Goal: Transaction & Acquisition: Purchase product/service

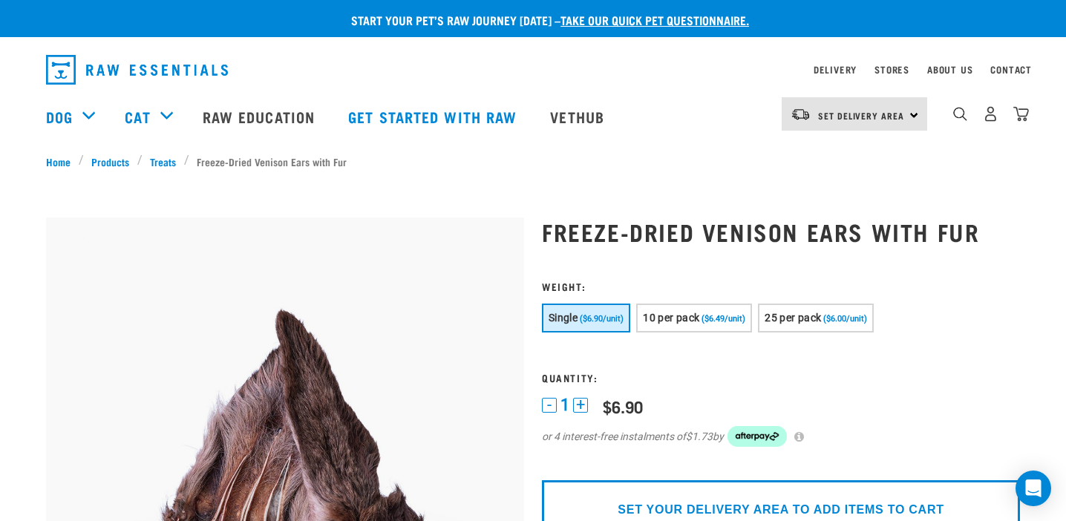
click at [138, 68] on img "dropdown navigation" at bounding box center [137, 70] width 182 height 30
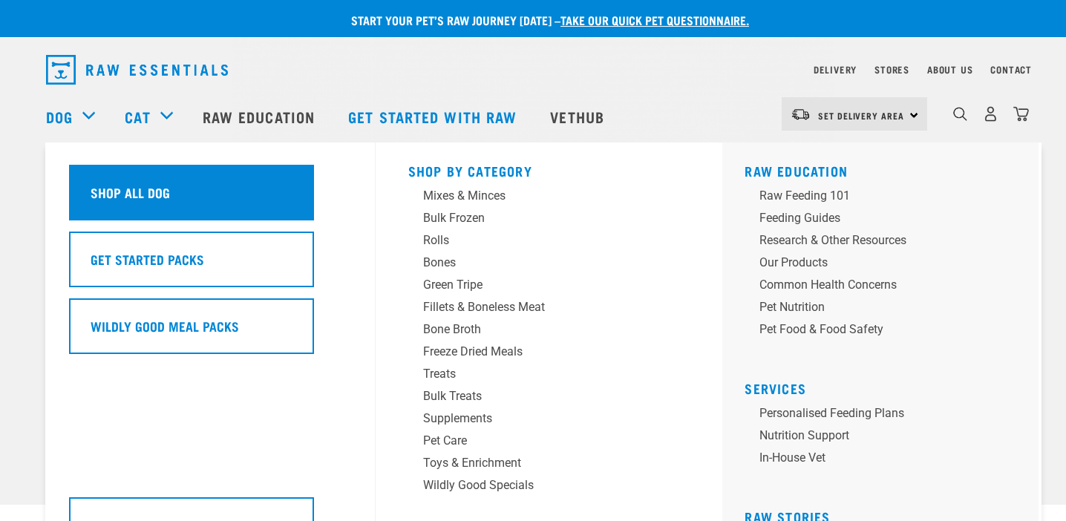
click at [128, 202] on h5 "Shop All Dog" at bounding box center [130, 192] width 79 height 19
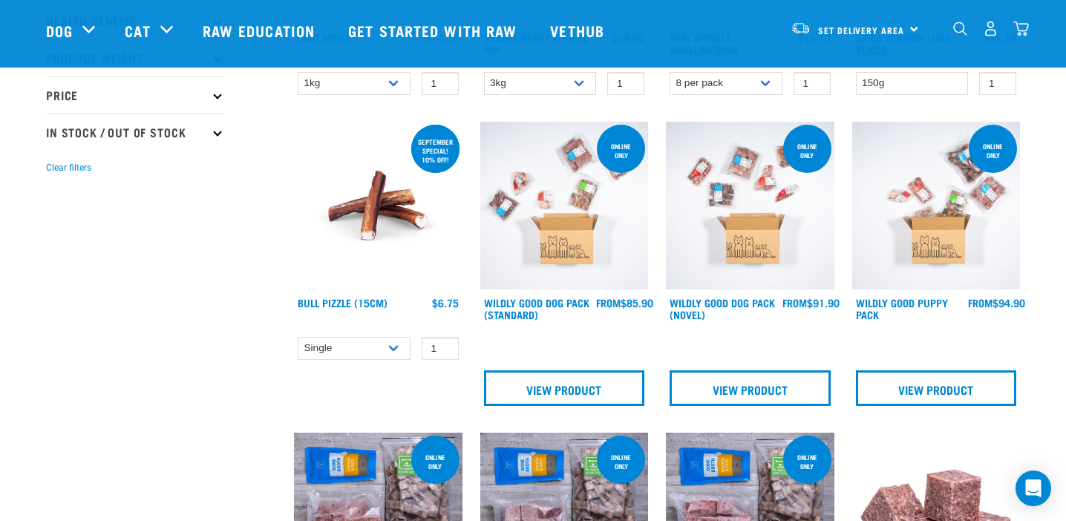
scroll to position [377, 0]
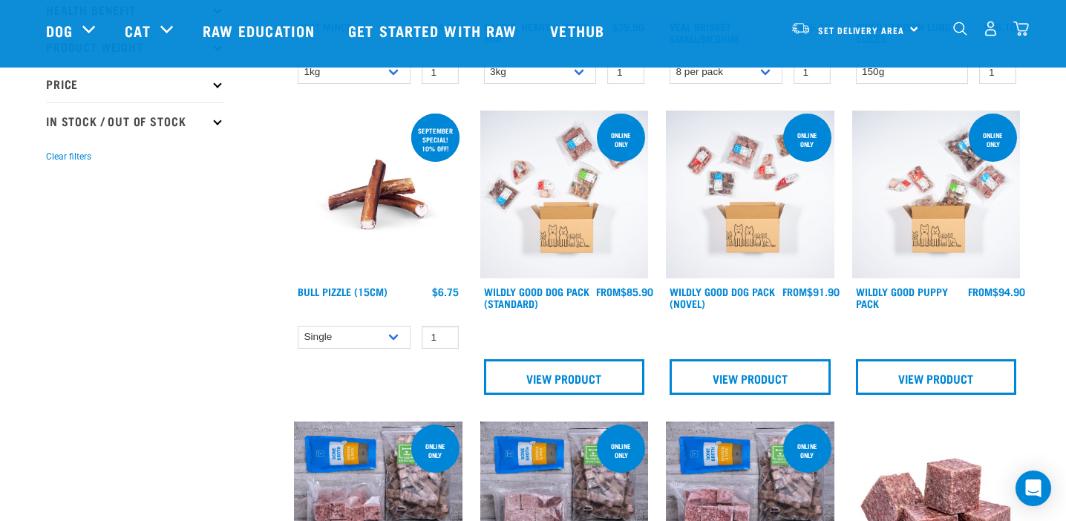
click at [740, 229] on img at bounding box center [750, 195] width 169 height 169
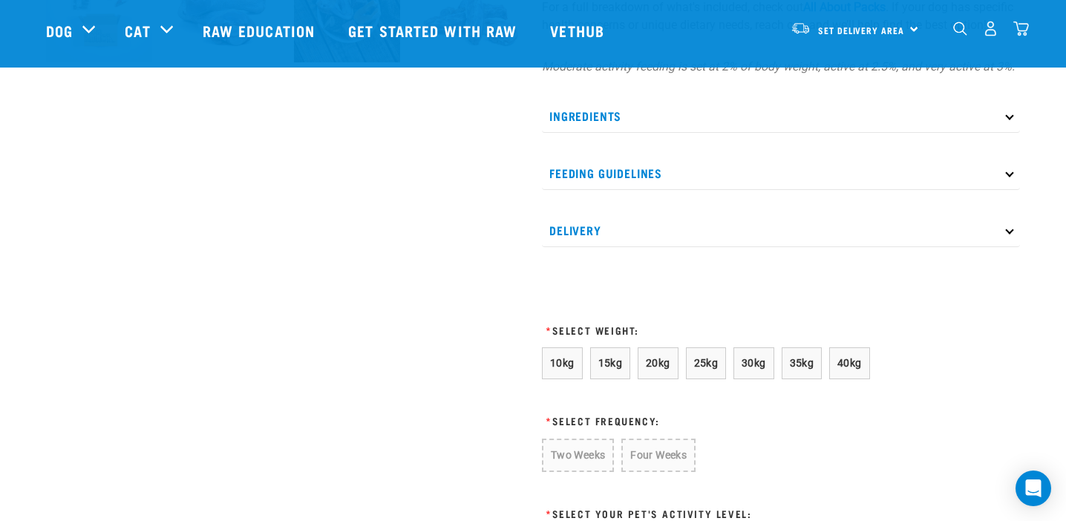
scroll to position [710, 0]
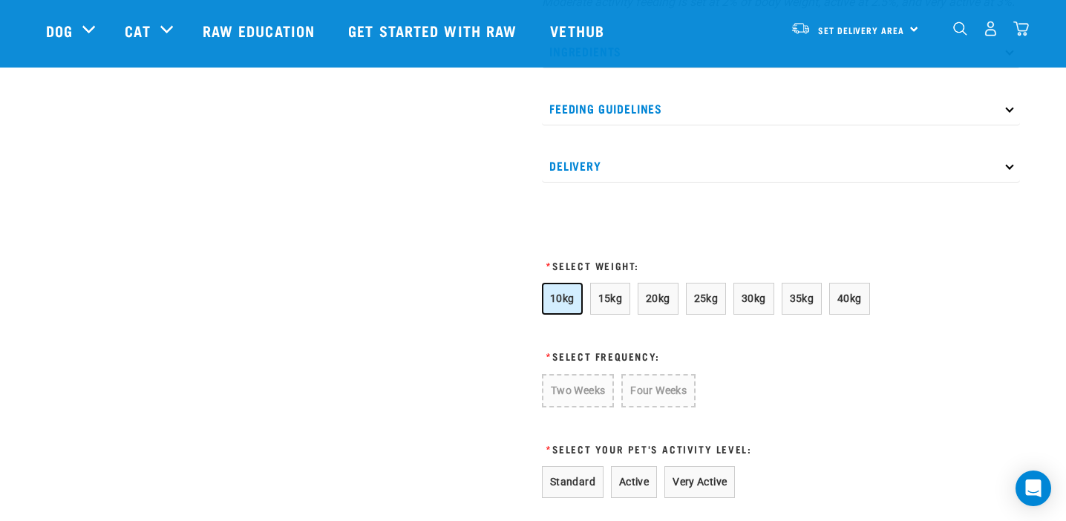
click at [558, 315] on button "10kg" at bounding box center [562, 299] width 41 height 32
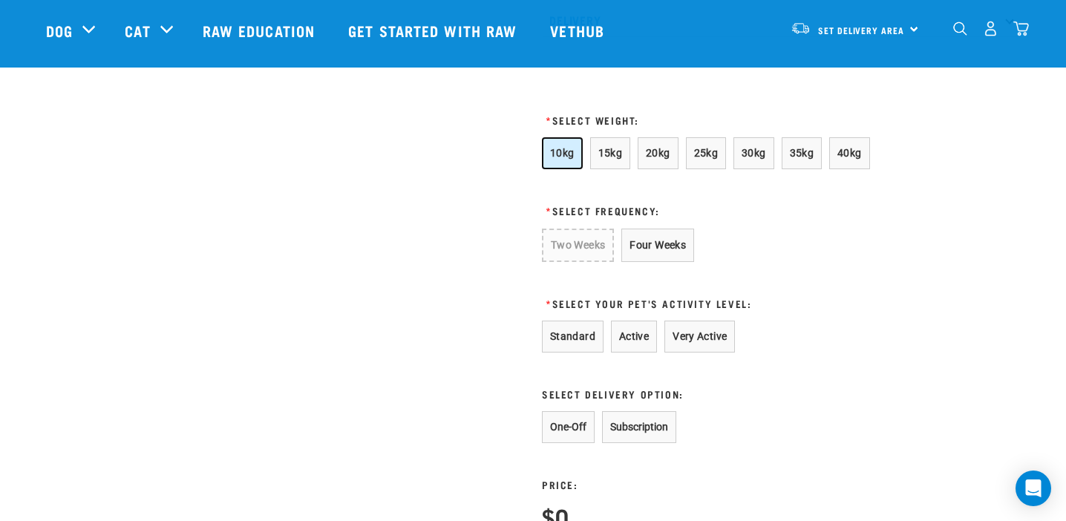
scroll to position [844, 0]
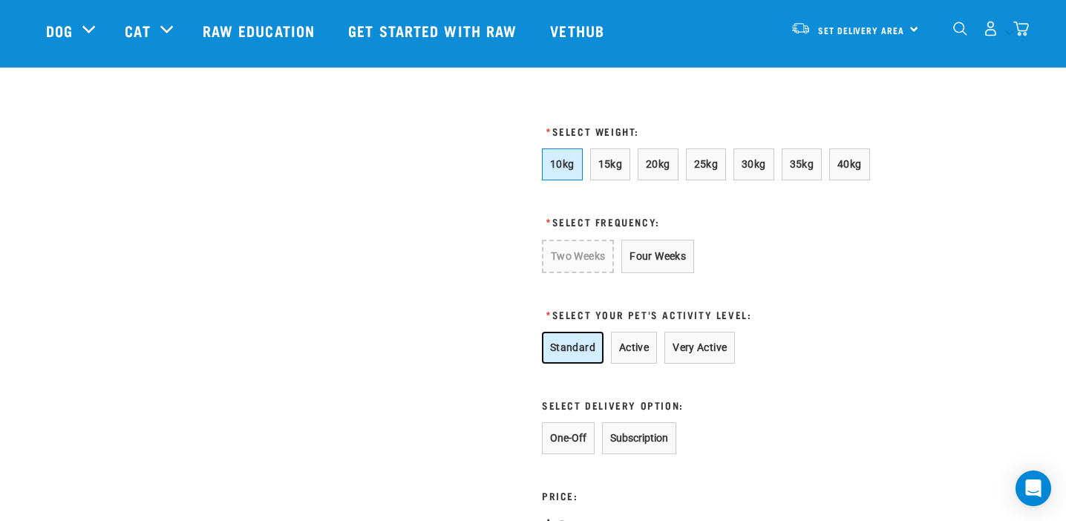
click at [564, 364] on button "Standard" at bounding box center [573, 348] width 62 height 32
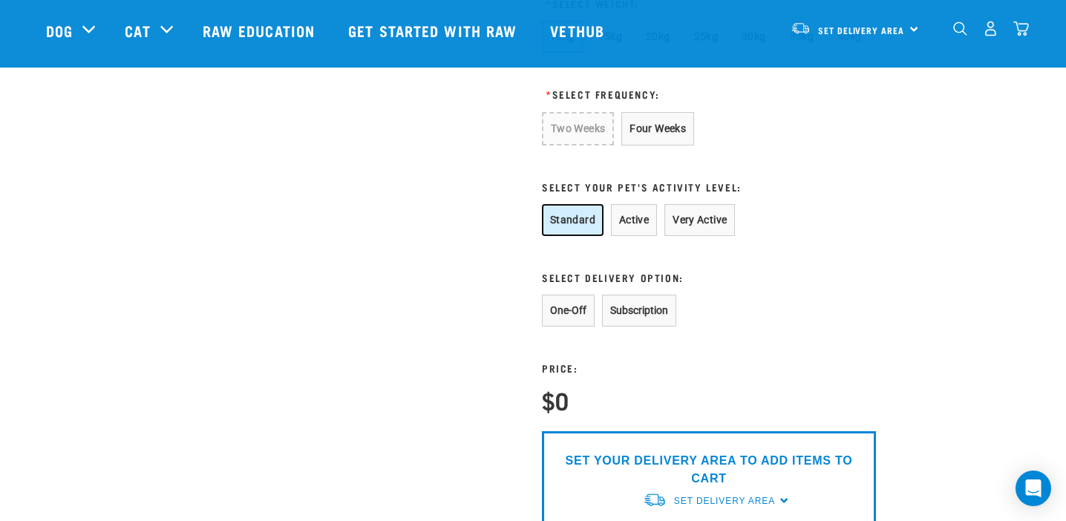
scroll to position [986, 0]
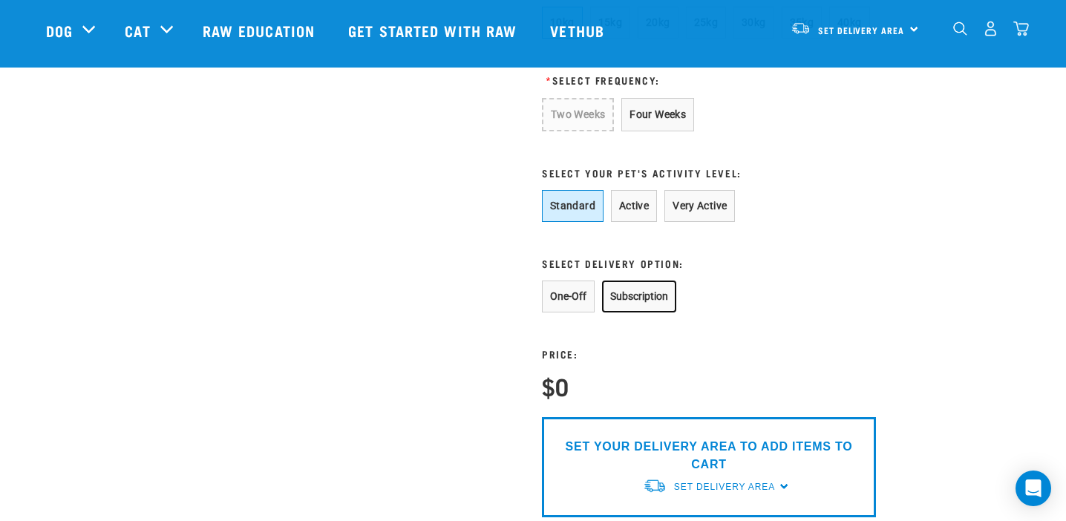
click at [651, 313] on button "Subscription" at bounding box center [639, 297] width 74 height 32
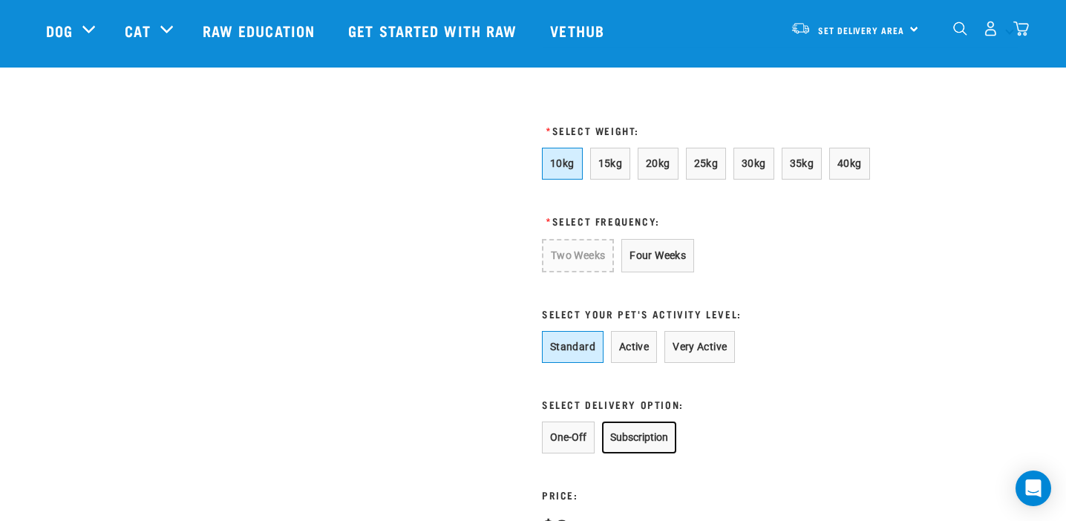
scroll to position [844, 0]
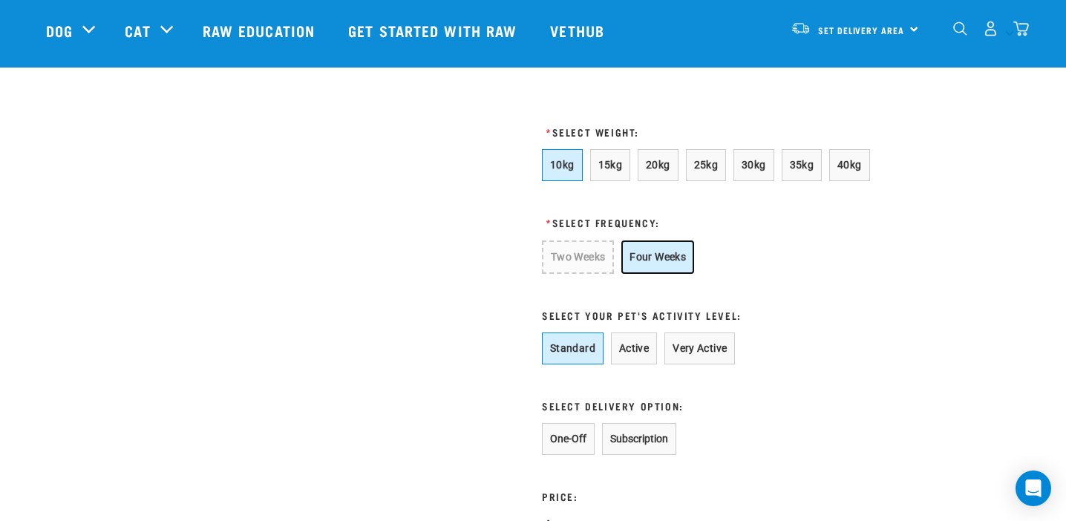
click at [646, 274] on button "Four Weeks" at bounding box center [658, 257] width 73 height 33
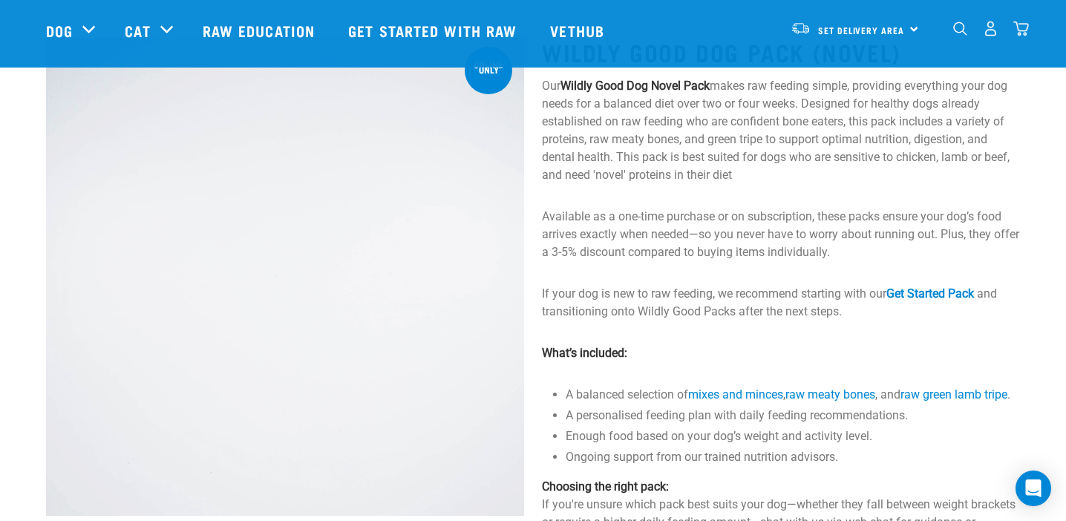
scroll to position [0, 0]
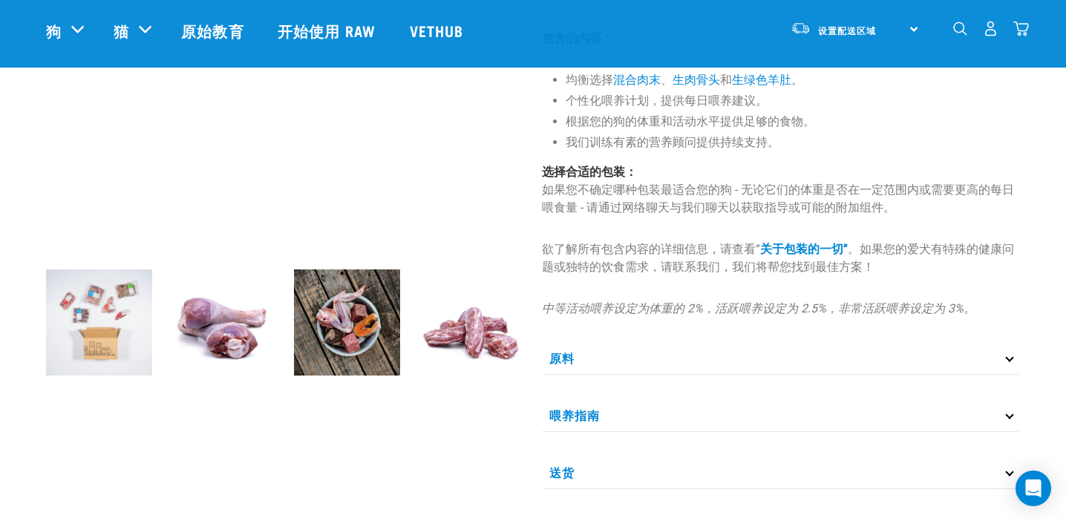
scroll to position [393, 0]
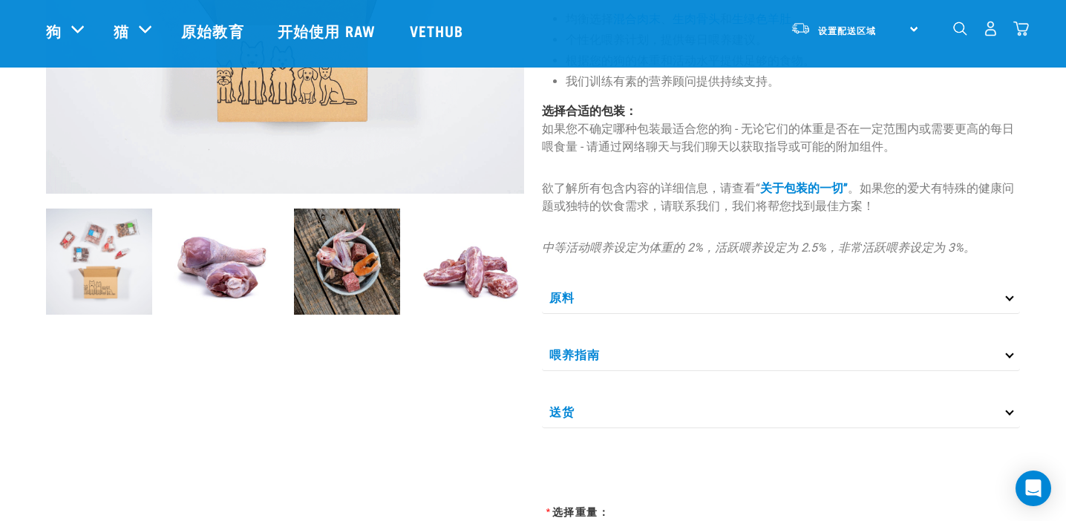
click at [1014, 301] on p "原料" at bounding box center [781, 297] width 478 height 33
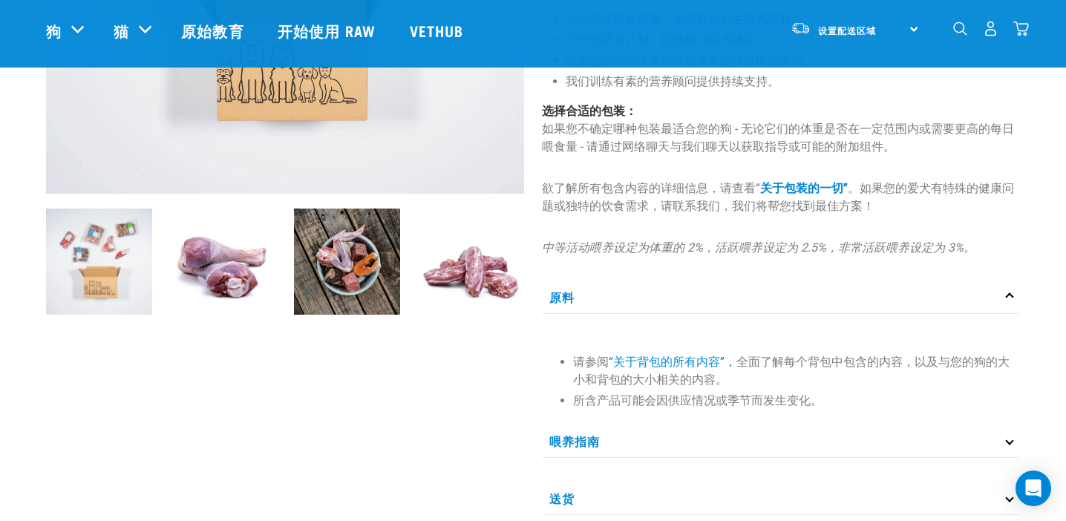
click at [1010, 444] on icon at bounding box center [1009, 441] width 8 height 8
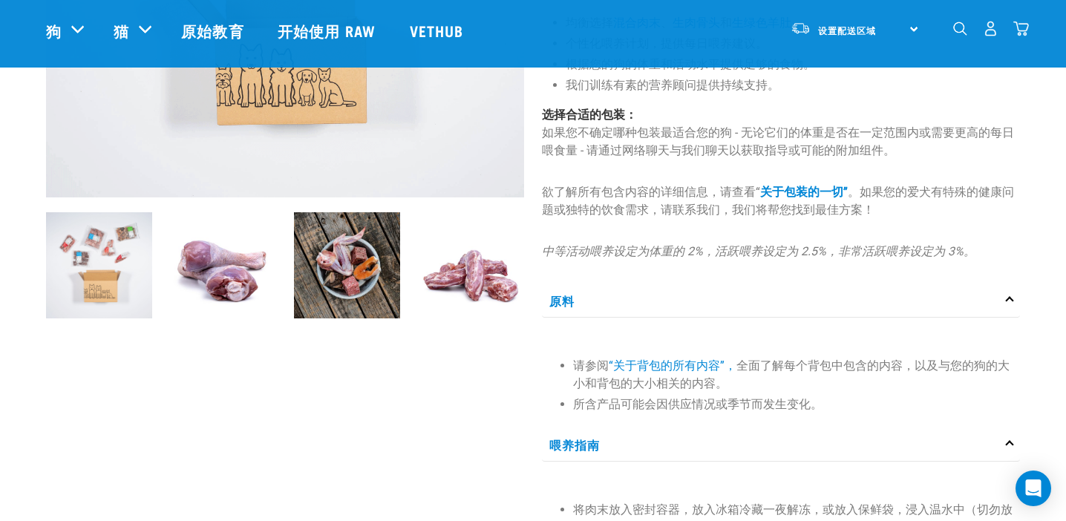
scroll to position [387, 0]
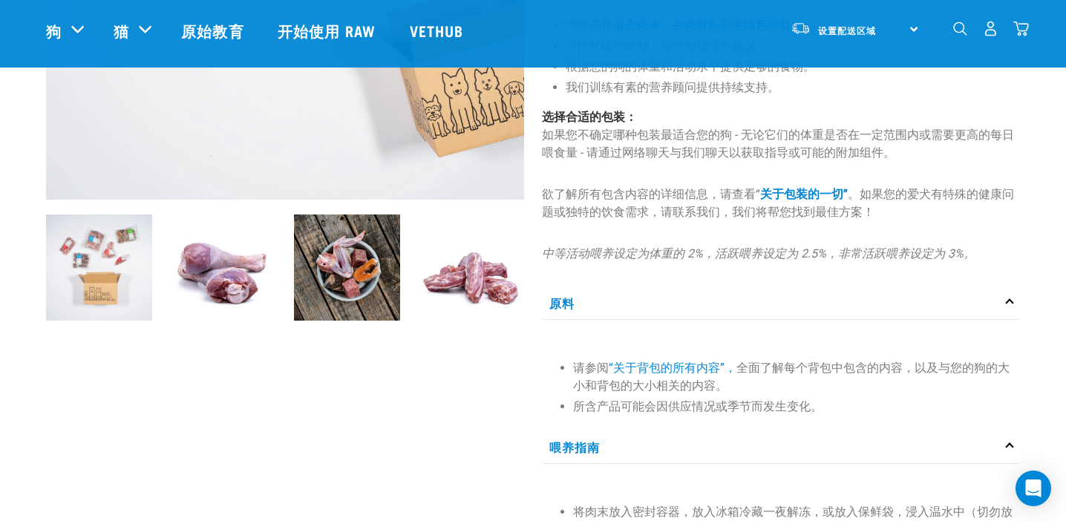
click at [111, 273] on img at bounding box center [99, 268] width 106 height 106
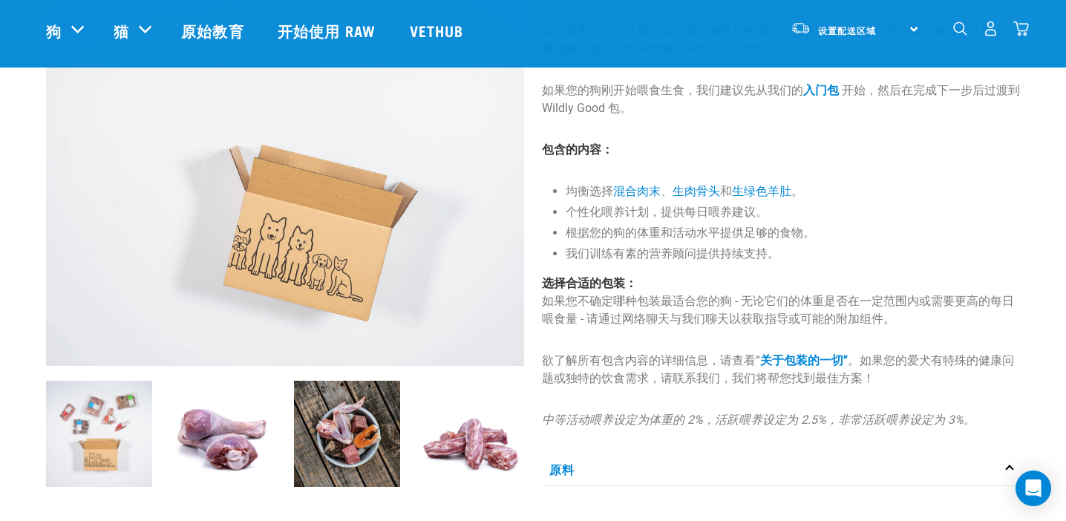
scroll to position [229, 0]
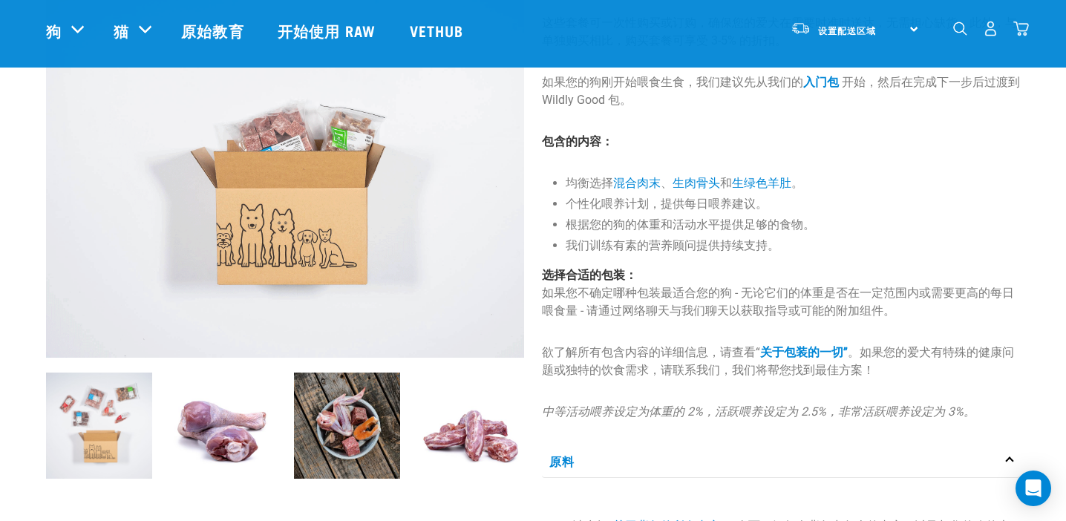
click at [237, 436] on img at bounding box center [223, 426] width 106 height 106
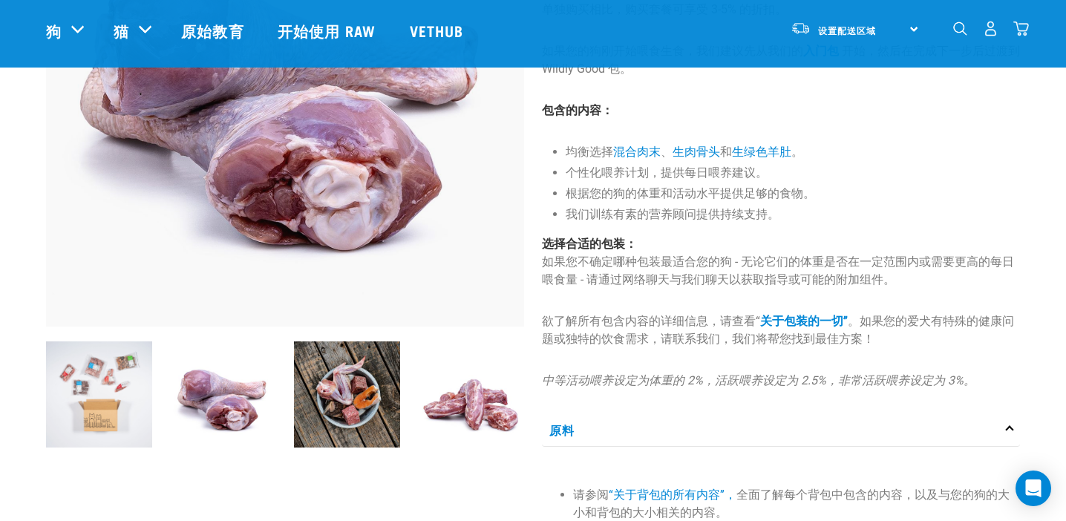
scroll to position [263, 0]
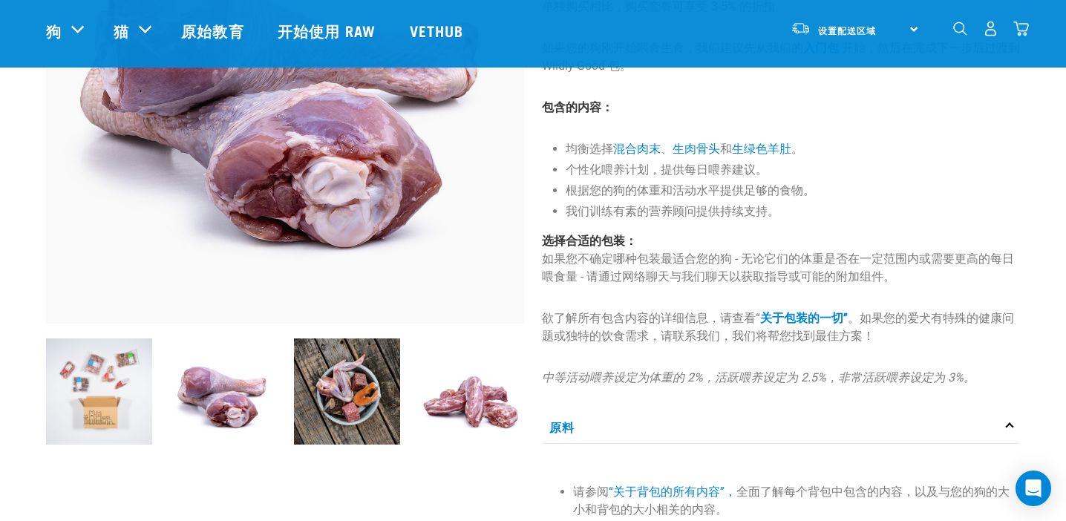
click at [353, 392] on img at bounding box center [347, 392] width 106 height 106
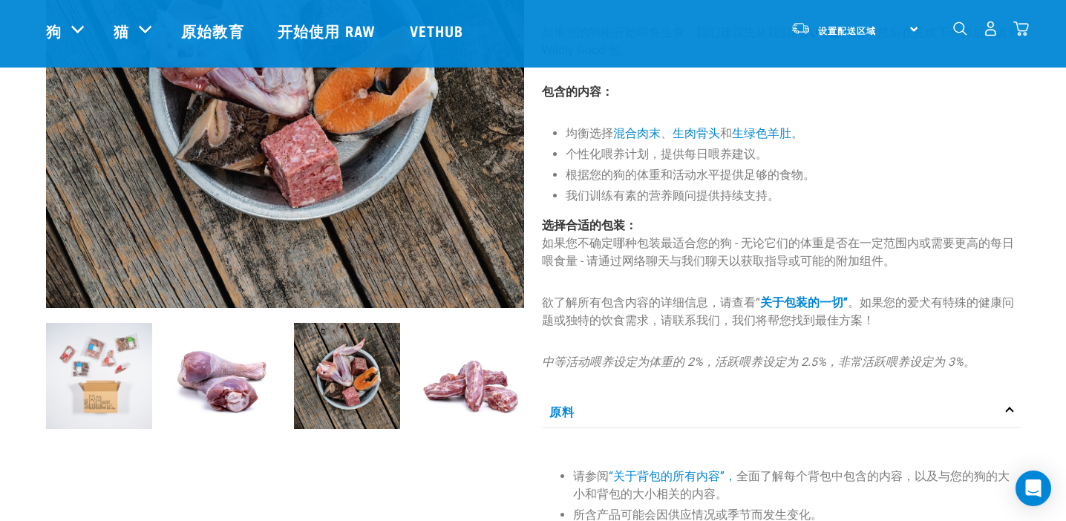
scroll to position [280, 0]
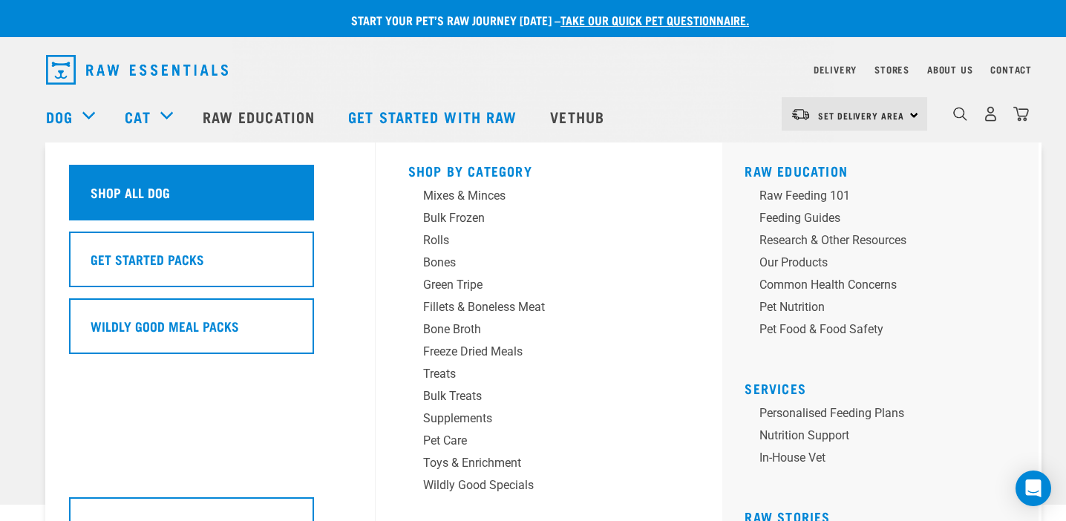
click at [107, 199] on h5 "Shop All Dog" at bounding box center [130, 192] width 79 height 19
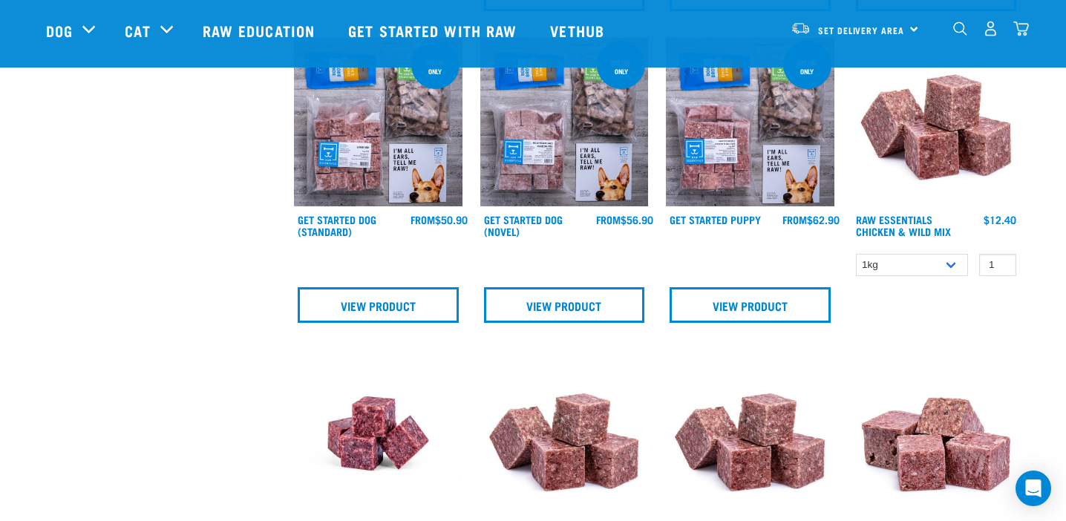
scroll to position [748, 0]
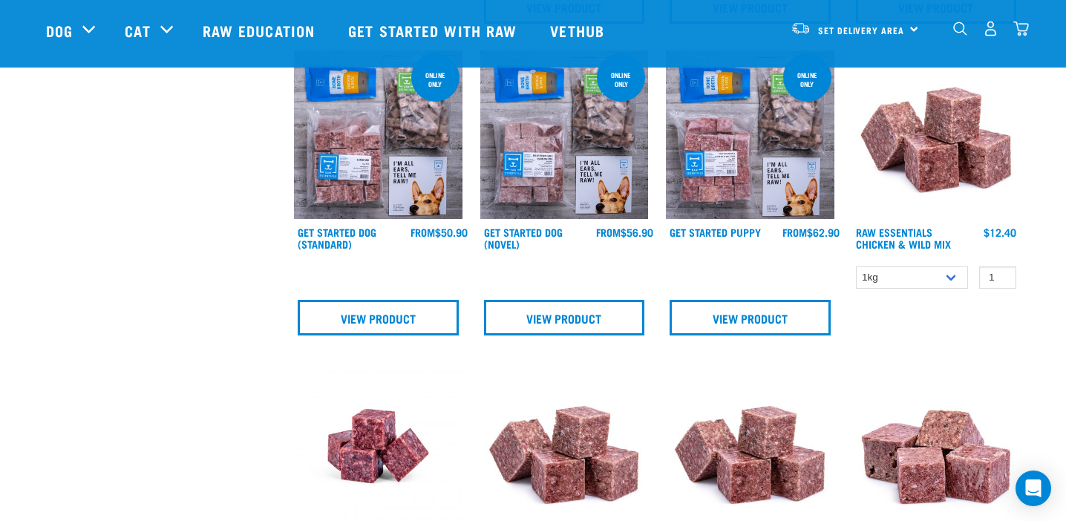
click at [404, 181] on img at bounding box center [378, 134] width 169 height 169
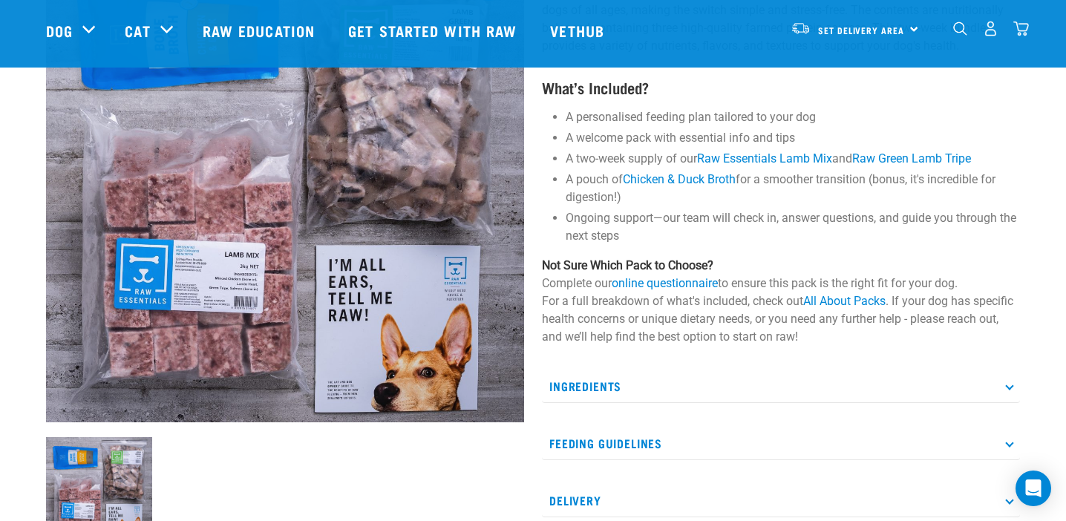
scroll to position [167, 0]
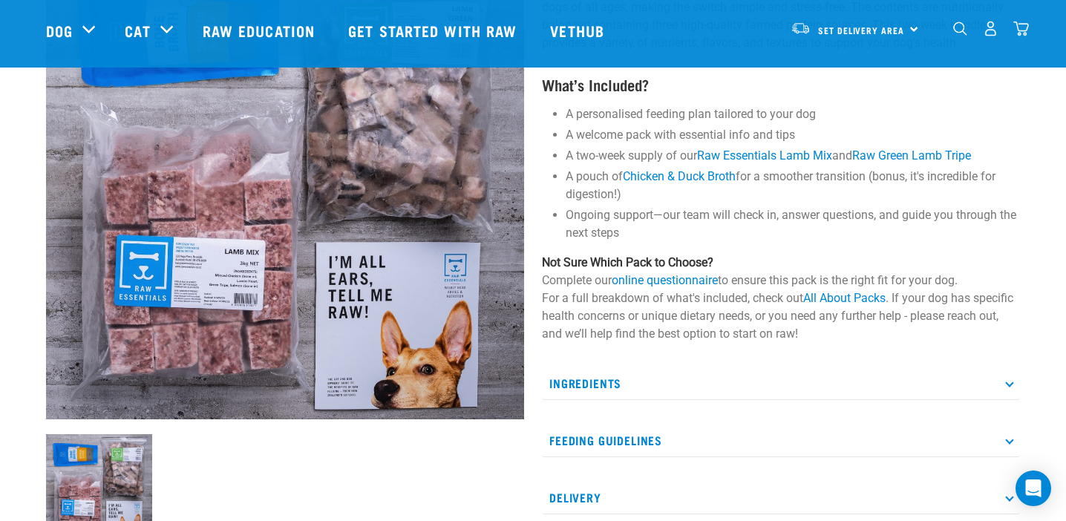
click at [1007, 383] on icon at bounding box center [1009, 383] width 8 height 8
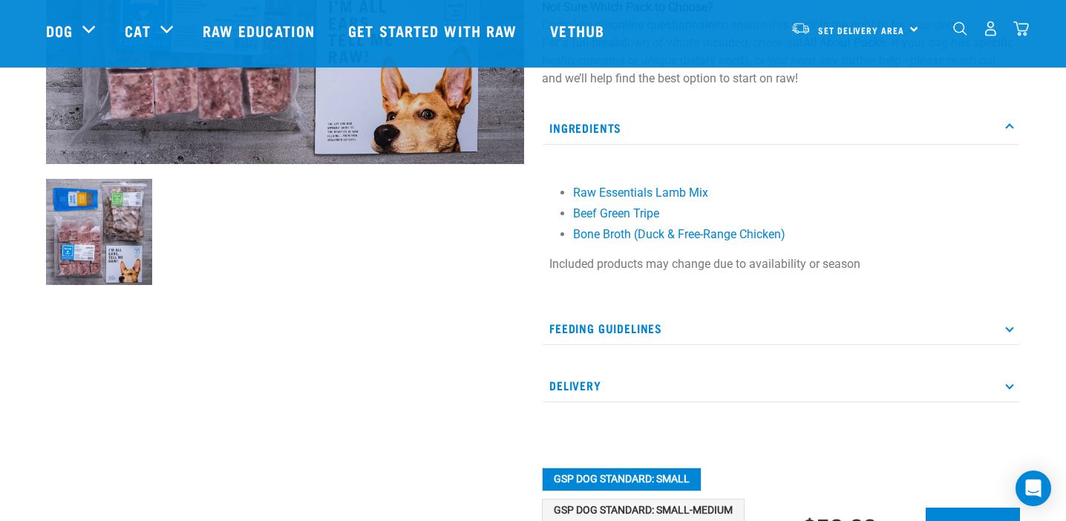
scroll to position [423, 0]
click at [1006, 330] on p "Feeding Guidelines" at bounding box center [781, 327] width 478 height 33
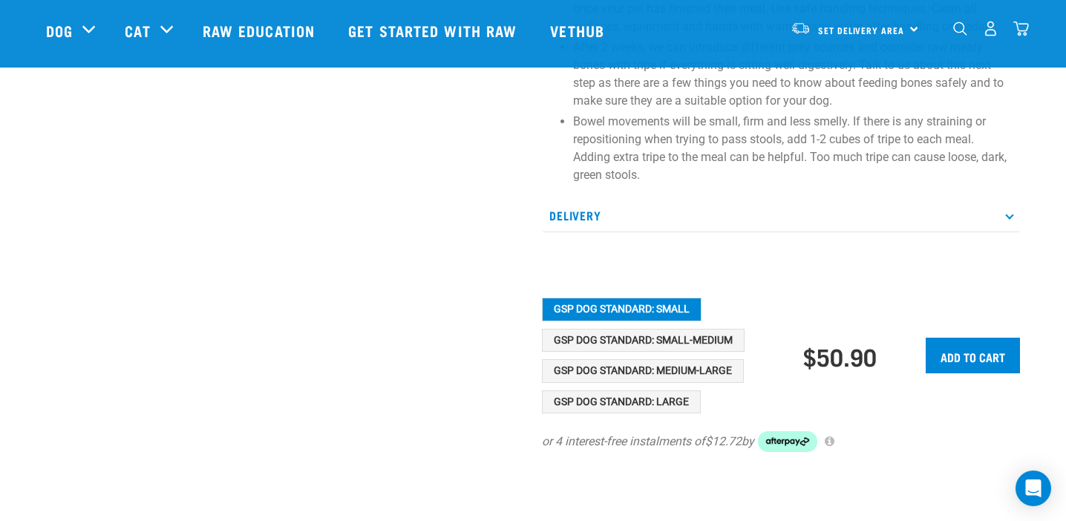
scroll to position [975, 0]
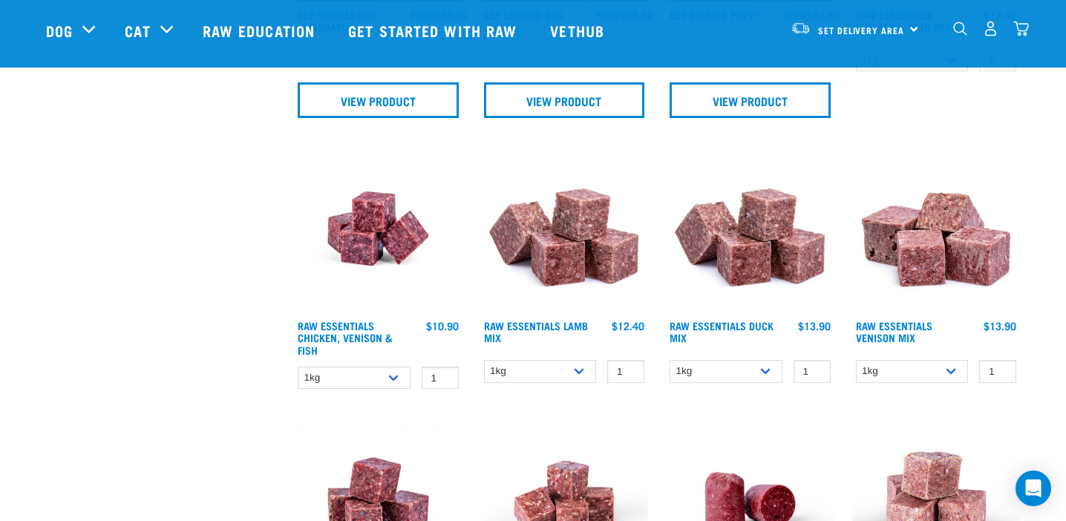
scroll to position [974, 0]
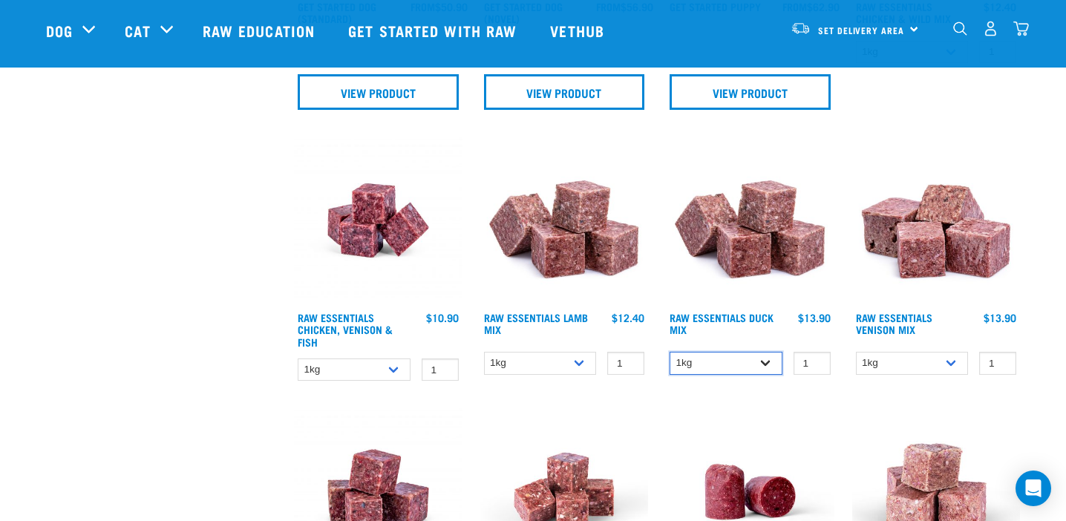
click at [765, 362] on select "1kg 3kg" at bounding box center [726, 363] width 113 height 23
select select "442098"
click at [670, 352] on select "1kg 3kg" at bounding box center [726, 363] width 113 height 23
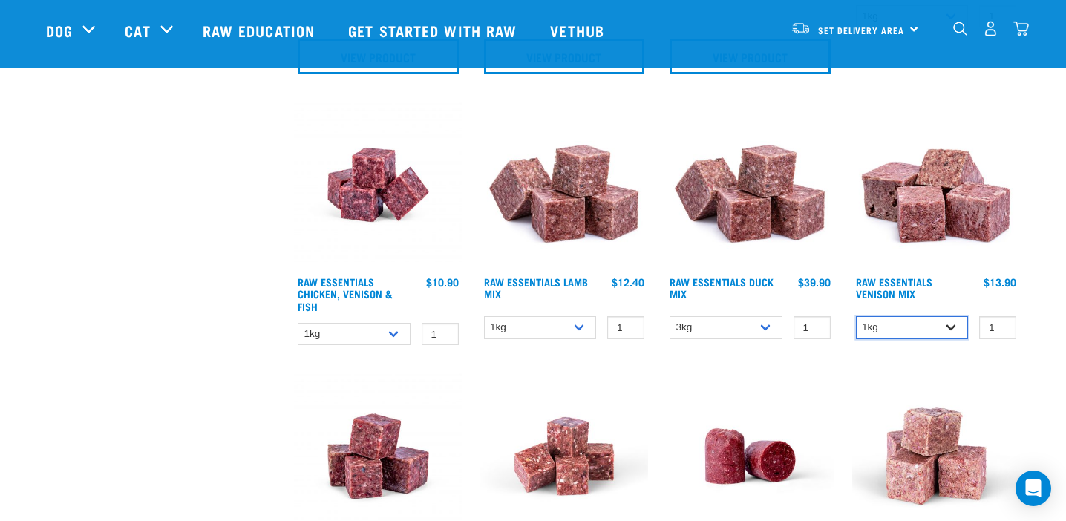
click at [954, 327] on select "1kg 3kg" at bounding box center [912, 327] width 113 height 23
select select "712"
click at [856, 316] on select "1kg 3kg" at bounding box center [912, 327] width 113 height 23
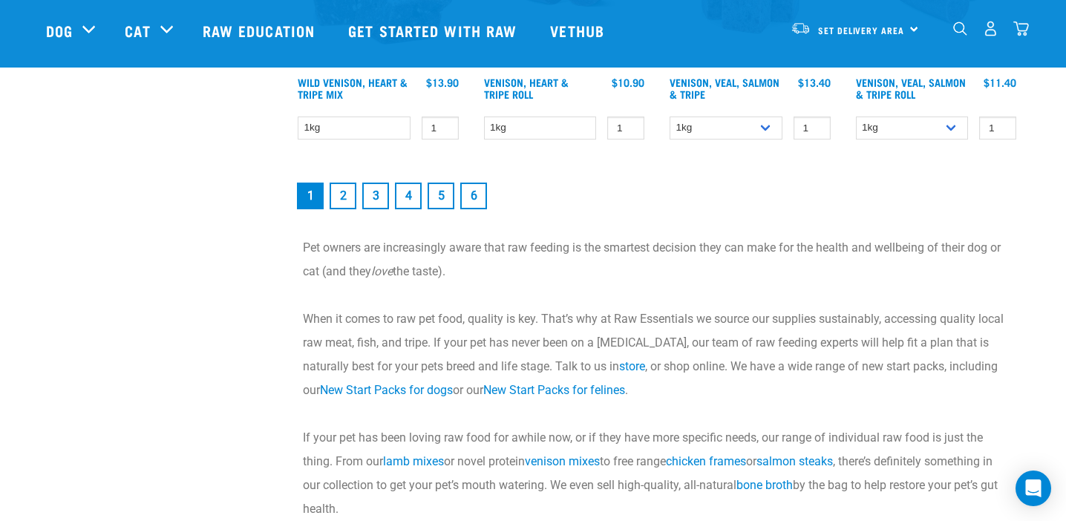
scroll to position [2278, 0]
click at [345, 191] on link "2" at bounding box center [343, 194] width 27 height 27
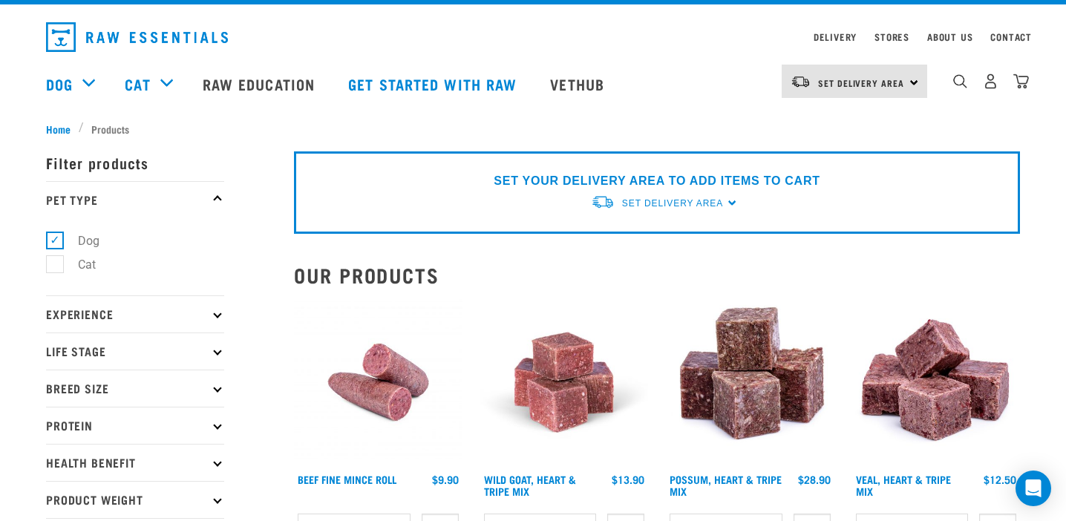
scroll to position [35, 0]
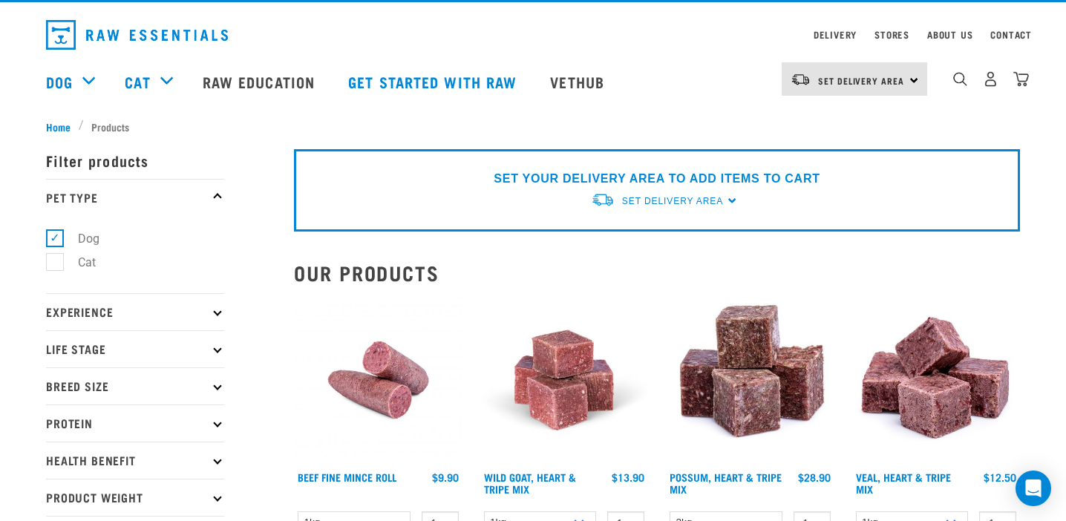
click at [219, 352] on p "Life Stage" at bounding box center [135, 348] width 178 height 37
click at [58, 461] on label "Adult Dog" at bounding box center [95, 462] width 82 height 19
click at [56, 461] on input "Adult Dog" at bounding box center [51, 460] width 10 height 10
checkbox input "true"
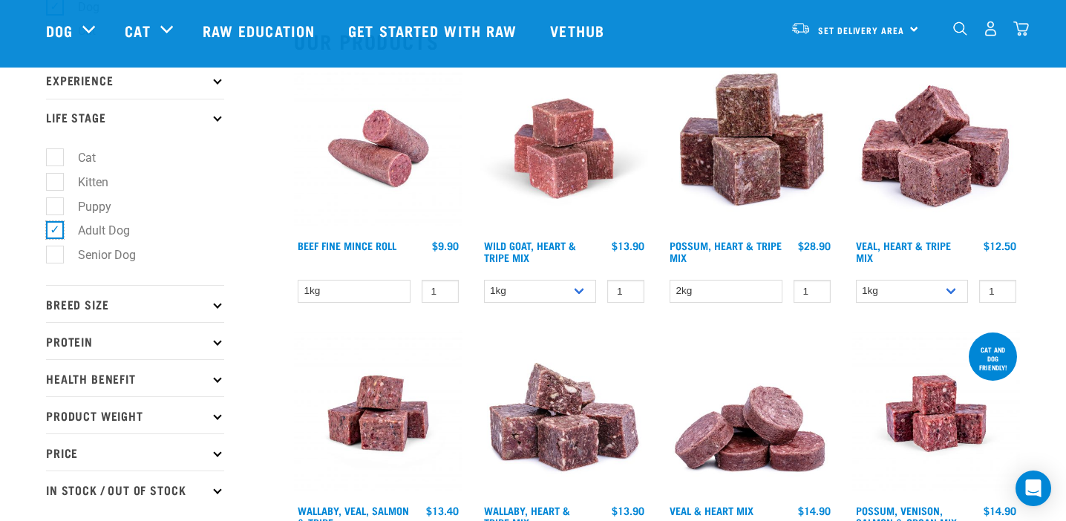
scroll to position [159, 0]
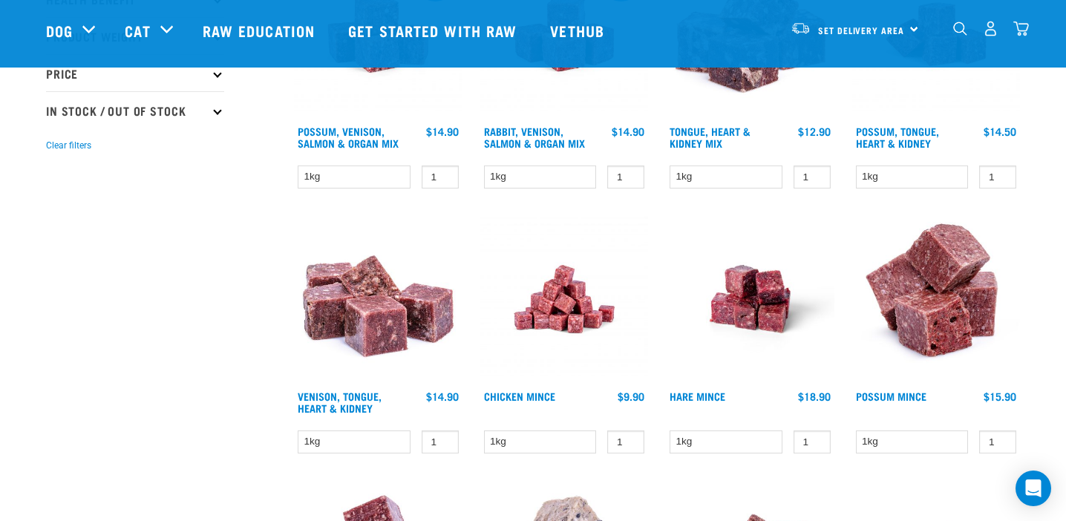
scroll to position [549, 0]
